Goal: Information Seeking & Learning: Learn about a topic

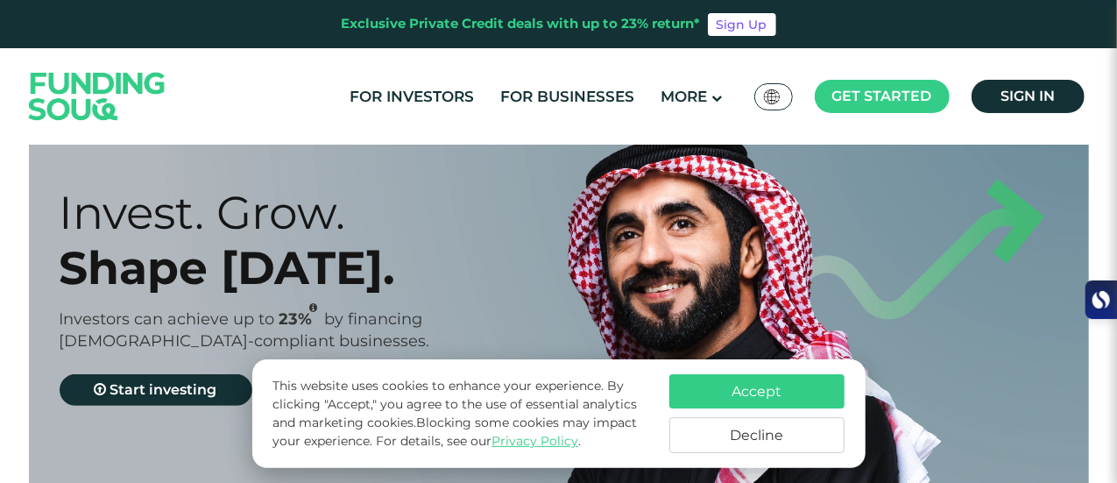
click at [802, 380] on button "Accept" at bounding box center [757, 391] width 175 height 34
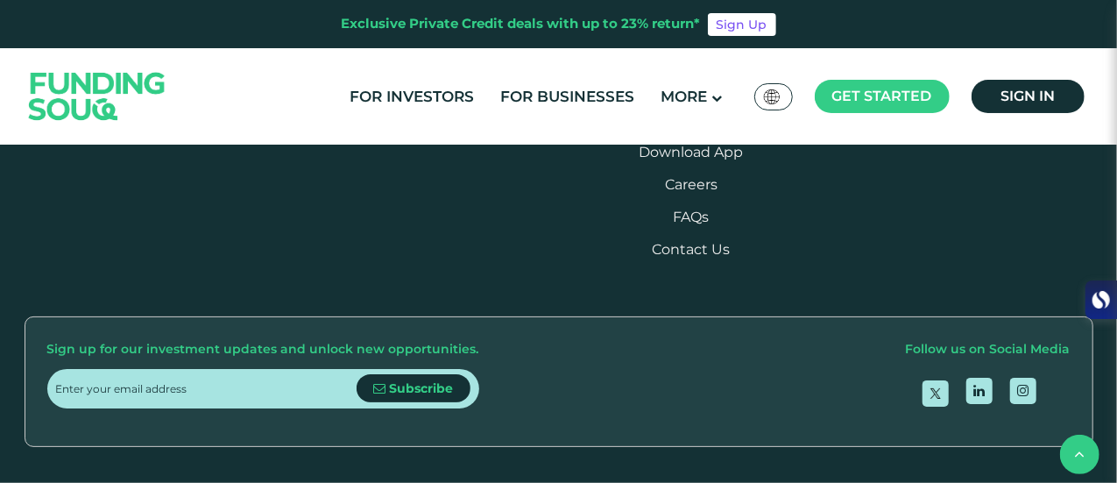
scroll to position [2114, 0]
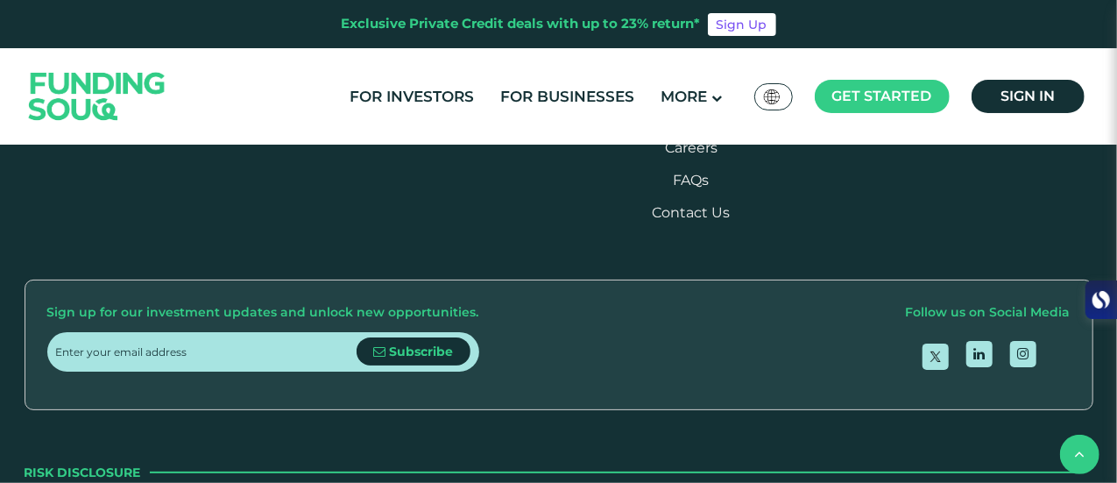
scroll to position [2147, 0]
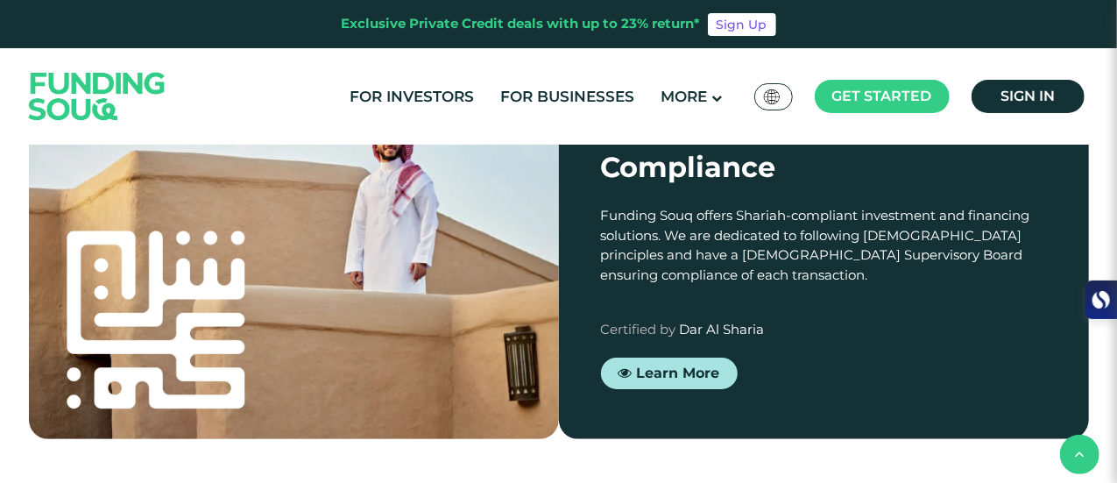
scroll to position [1579, 0]
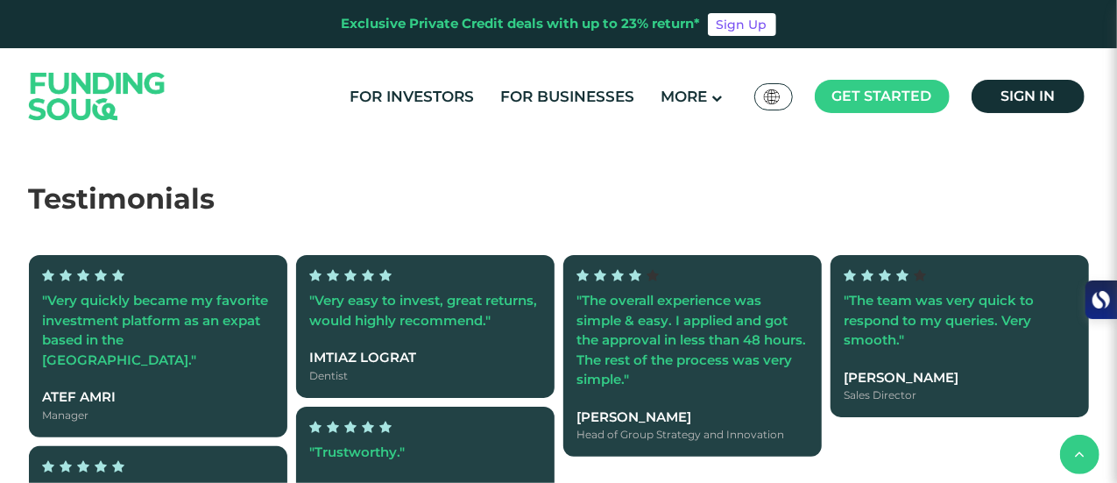
type tc-range-slider "4"
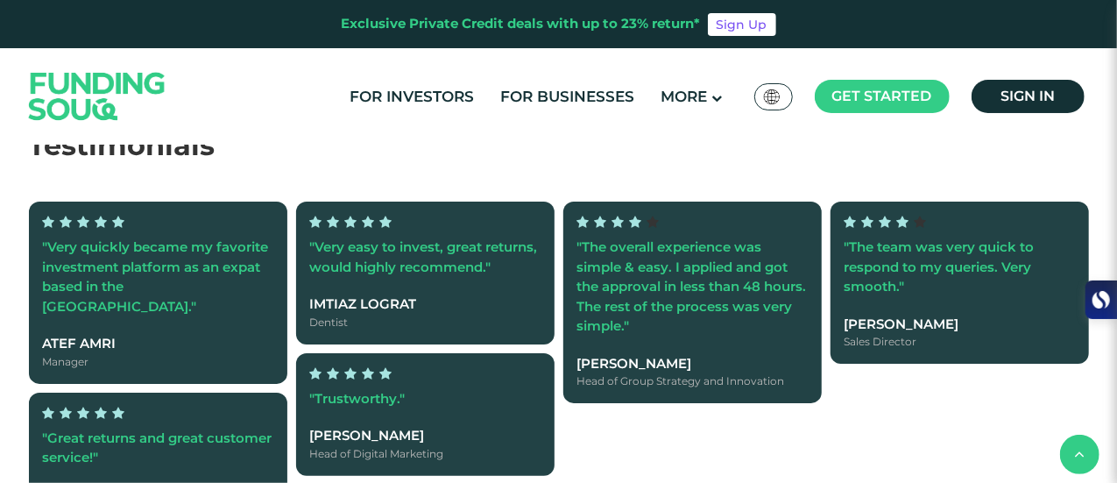
scroll to position [3121, 0]
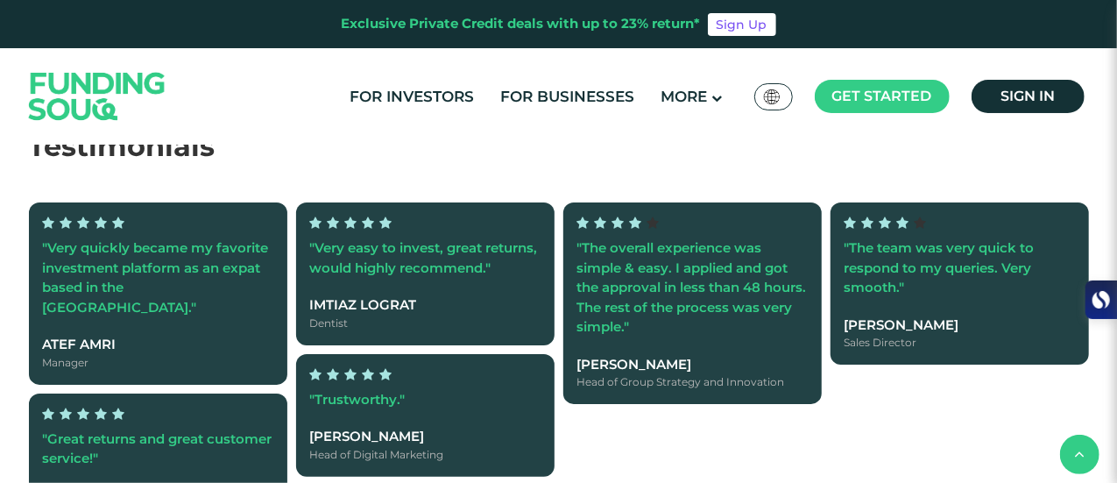
type tc-range-slider "400000"
drag, startPoint x: 100, startPoint y: 317, endPoint x: 181, endPoint y: 309, distance: 81.0
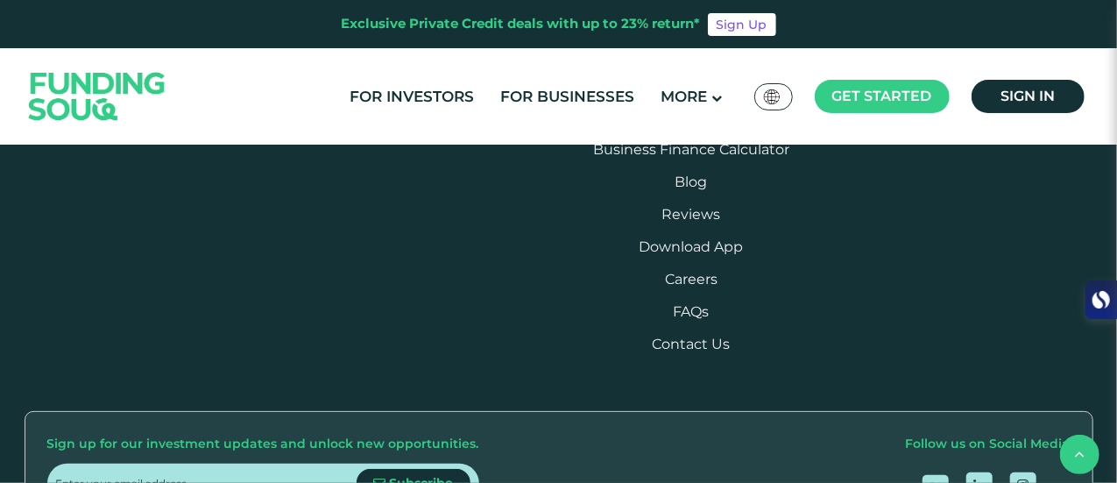
scroll to position [3790, 0]
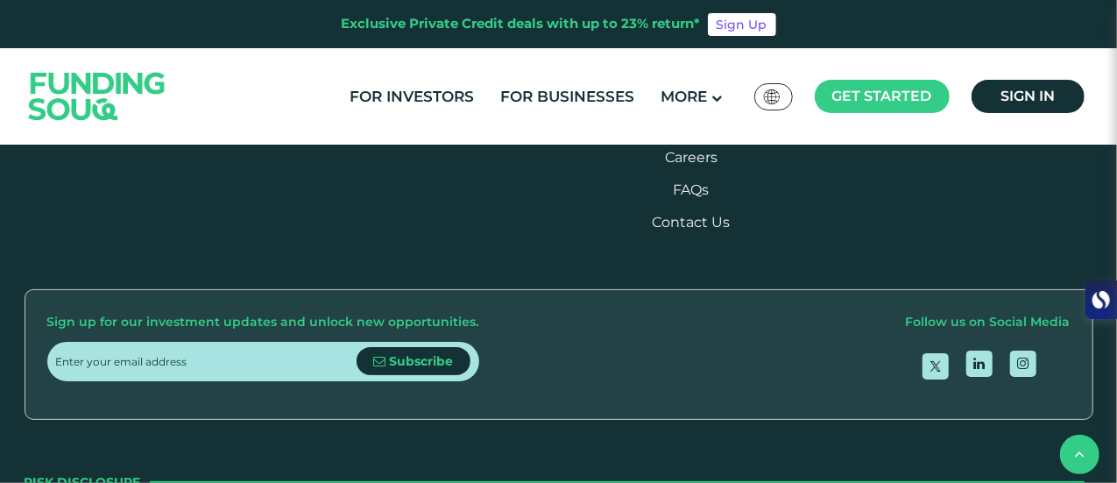
scroll to position [3908, 0]
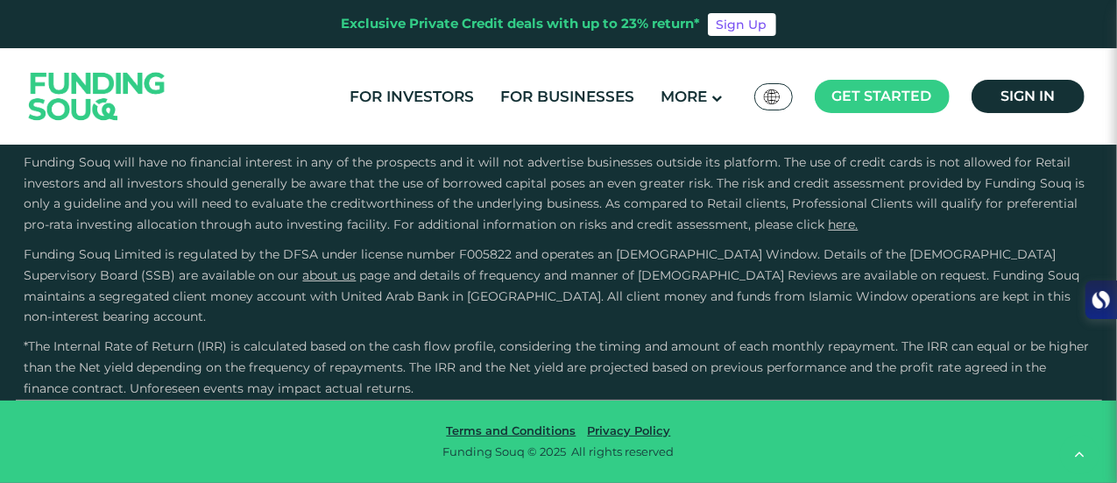
scroll to position [4318, 0]
click at [577, 96] on link "For Businesses" at bounding box center [567, 96] width 143 height 29
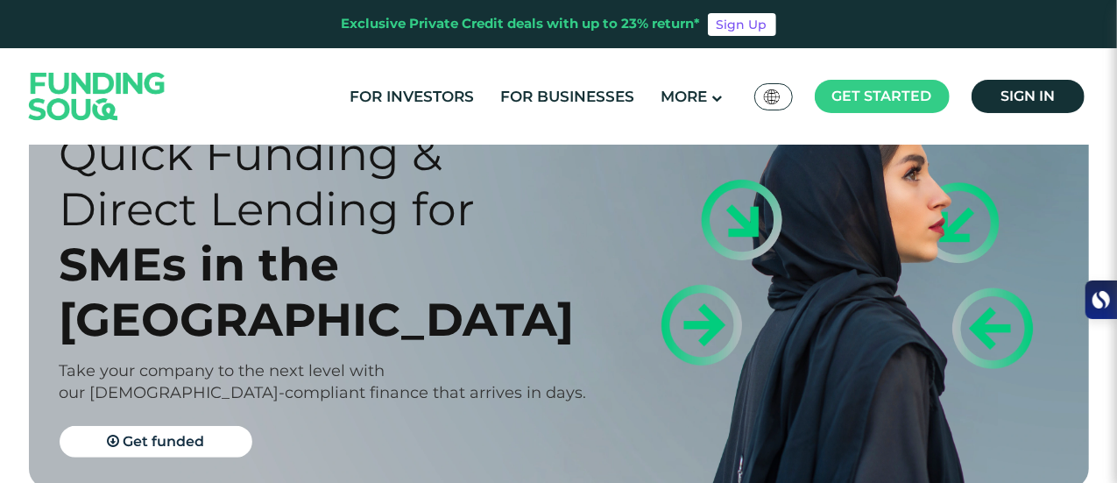
scroll to position [110, 0]
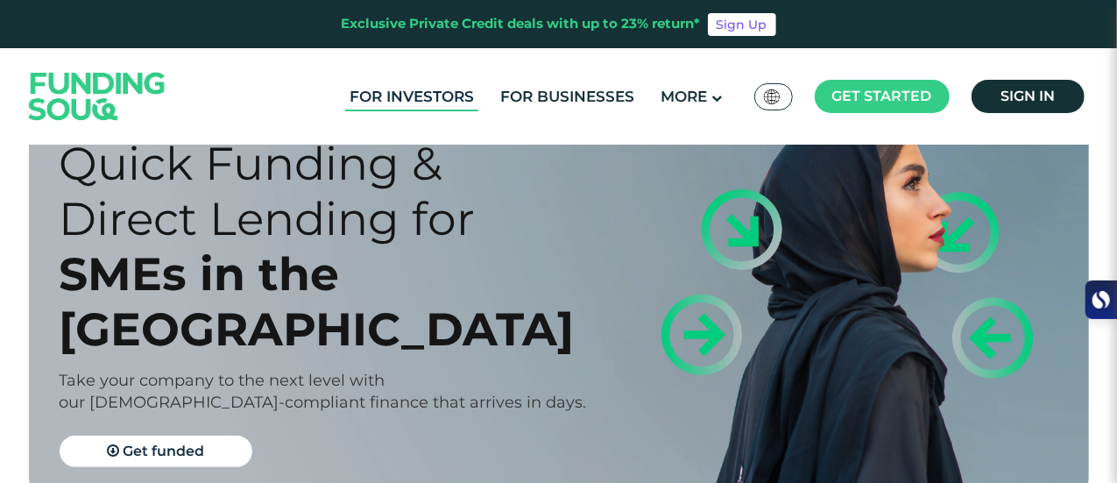
click at [394, 97] on link "For Investors" at bounding box center [411, 96] width 133 height 29
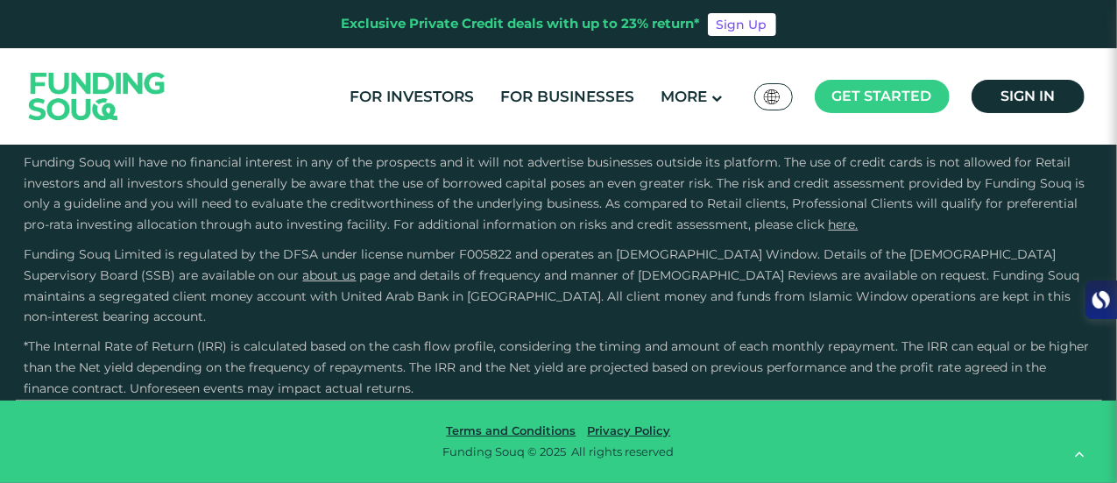
scroll to position [3922, 0]
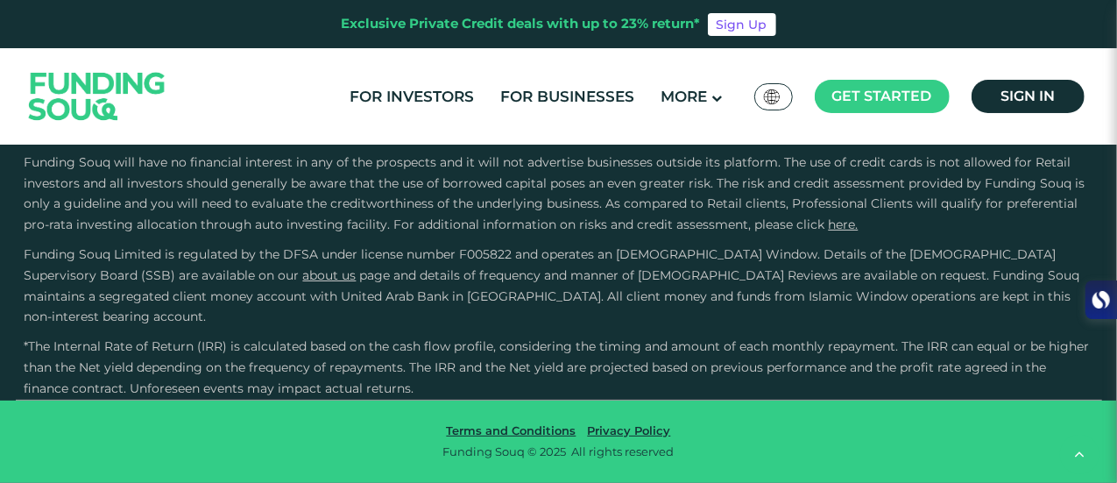
click at [0, 0] on input "Credit History and Risk" at bounding box center [0, 0] width 0 height 0
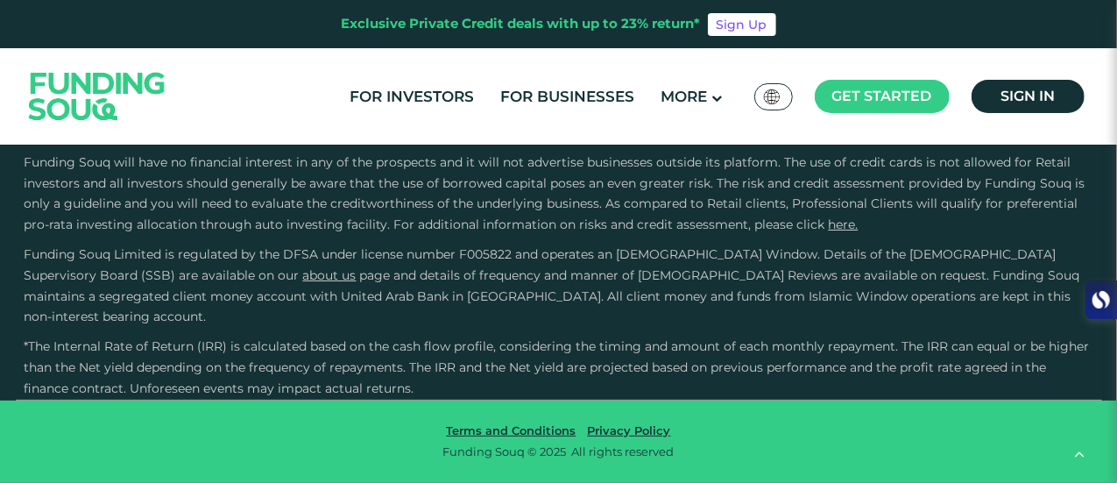
scroll to position [4967, 0]
